Goal: Check status: Check status

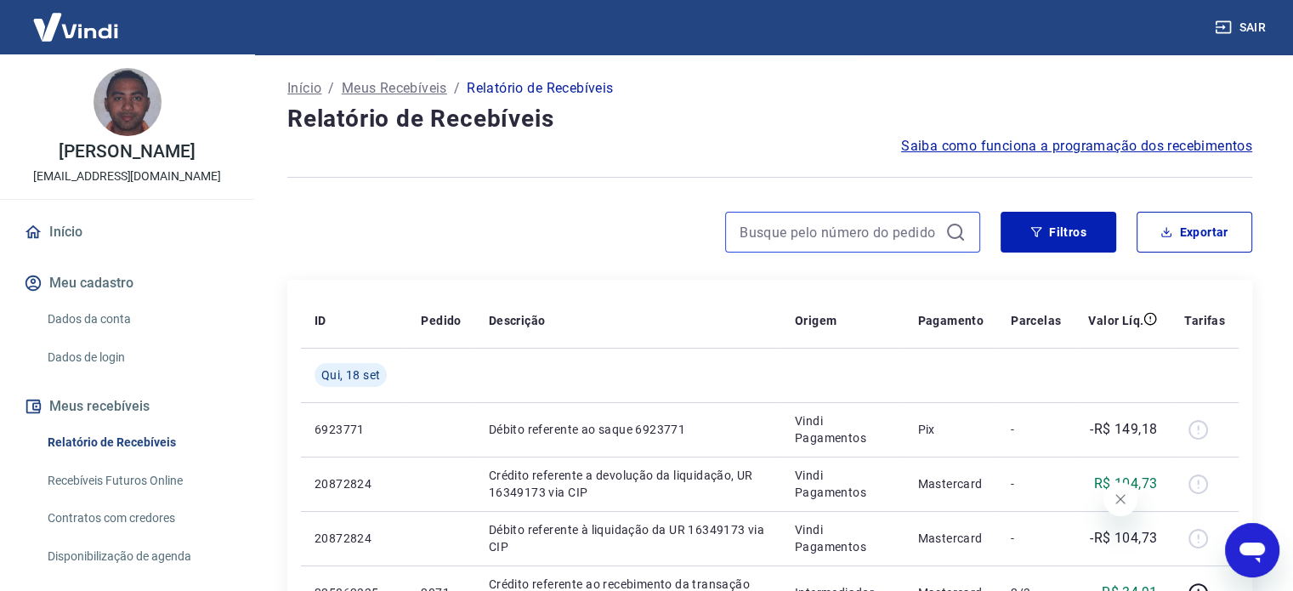
click at [800, 230] on input at bounding box center [838, 231] width 199 height 25
paste input "581"
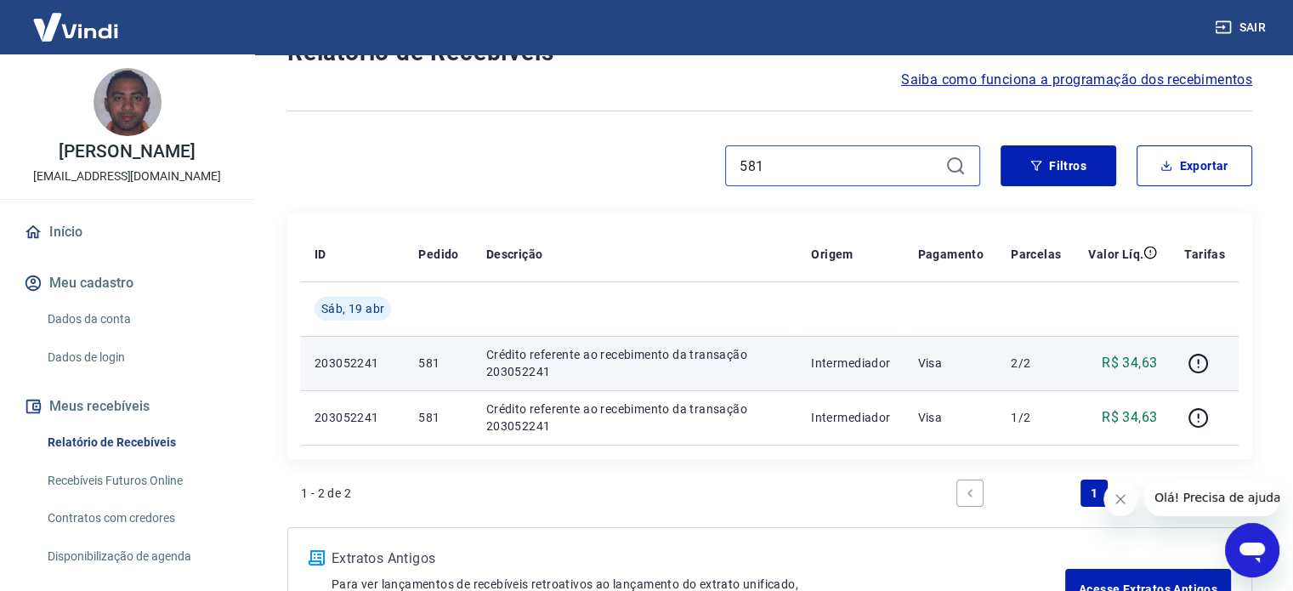
scroll to position [85, 0]
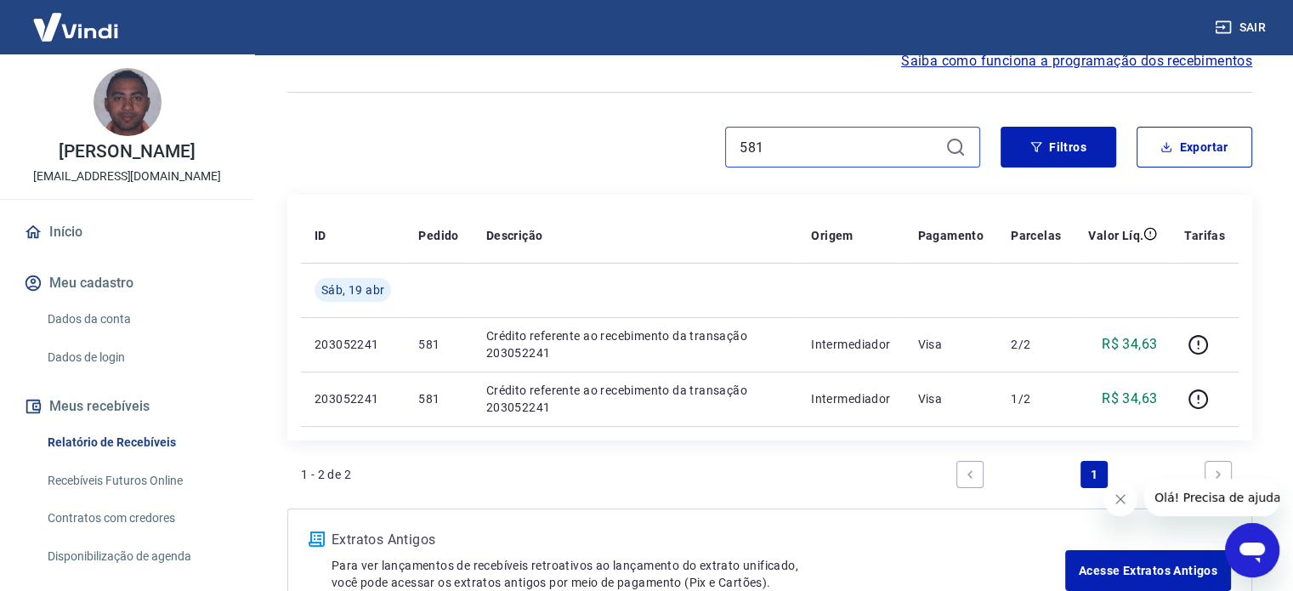
type input "581"
